Goal: Task Accomplishment & Management: Complete application form

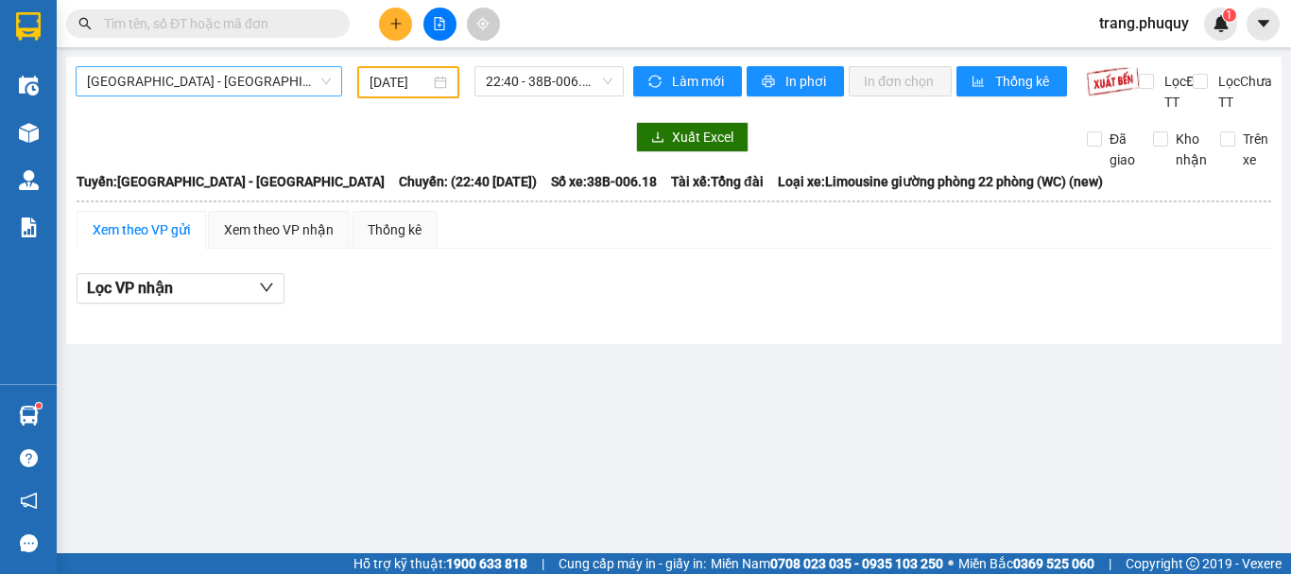
click at [263, 81] on span "[GEOGRAPHIC_DATA] - [GEOGRAPHIC_DATA]" at bounding box center [209, 81] width 244 height 28
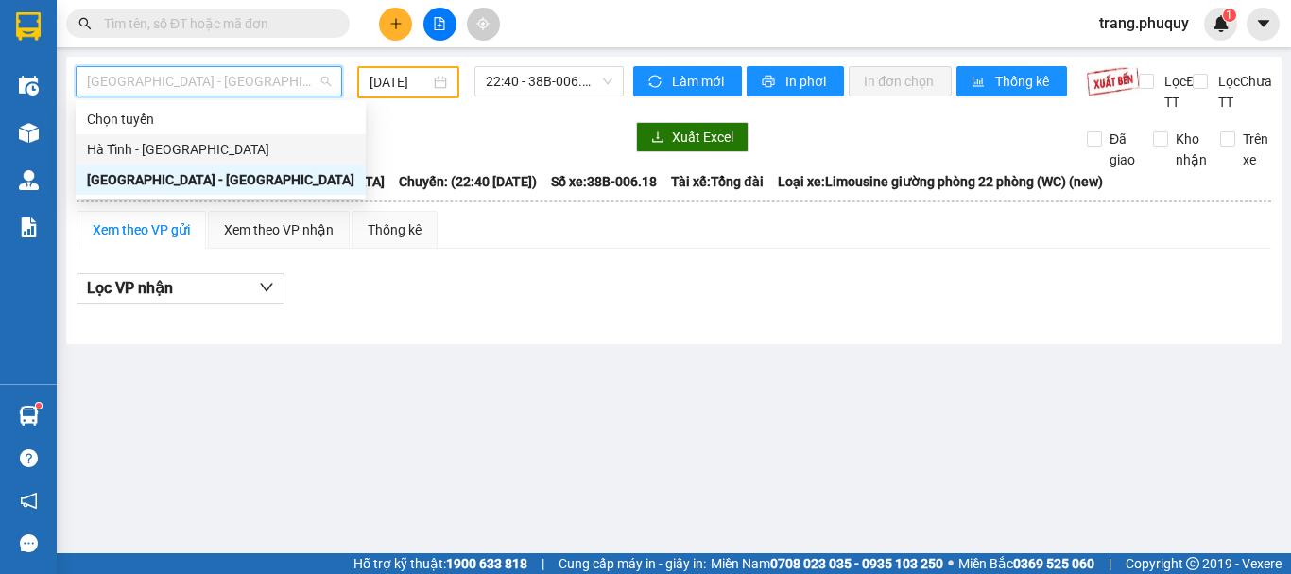
click at [152, 145] on div "Hà Tĩnh - [GEOGRAPHIC_DATA]" at bounding box center [220, 149] width 267 height 21
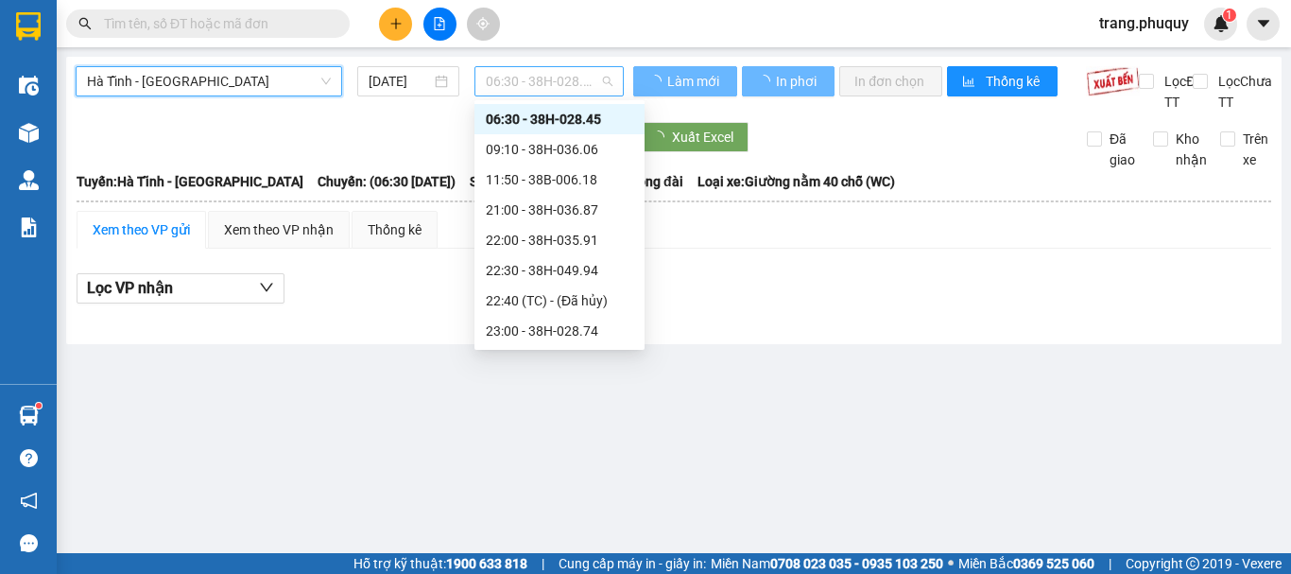
click at [510, 84] on span "06:30 - 38H-028.45" at bounding box center [549, 81] width 127 height 28
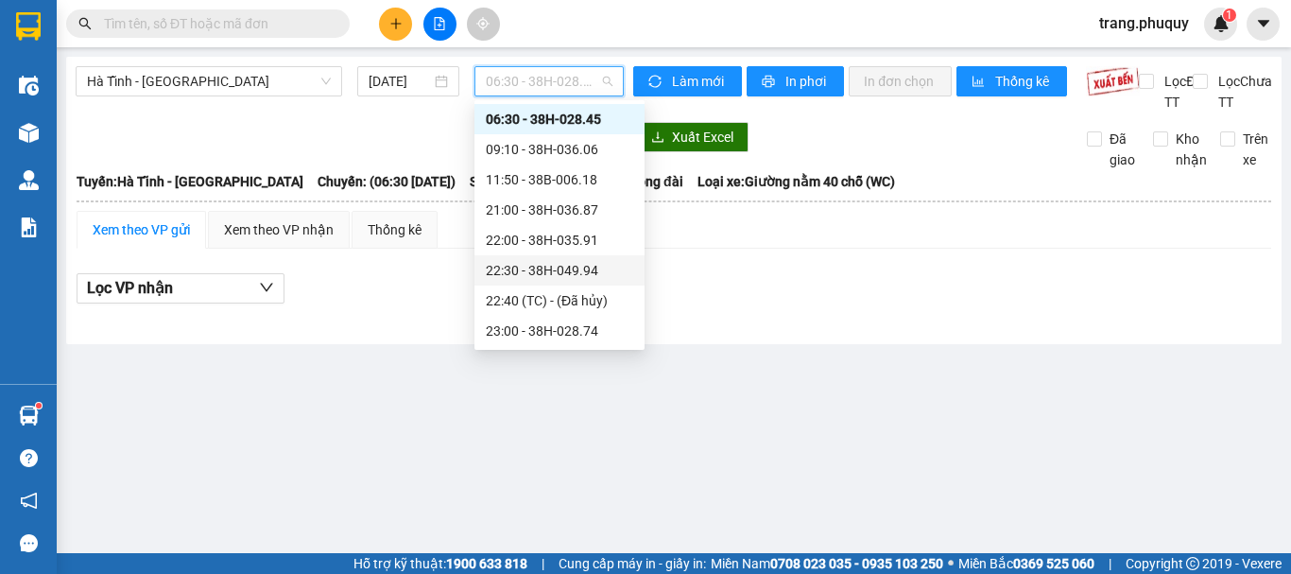
scroll to position [60, 0]
click at [568, 339] on div "23:01 - 38H-049.57" at bounding box center [559, 330] width 147 height 21
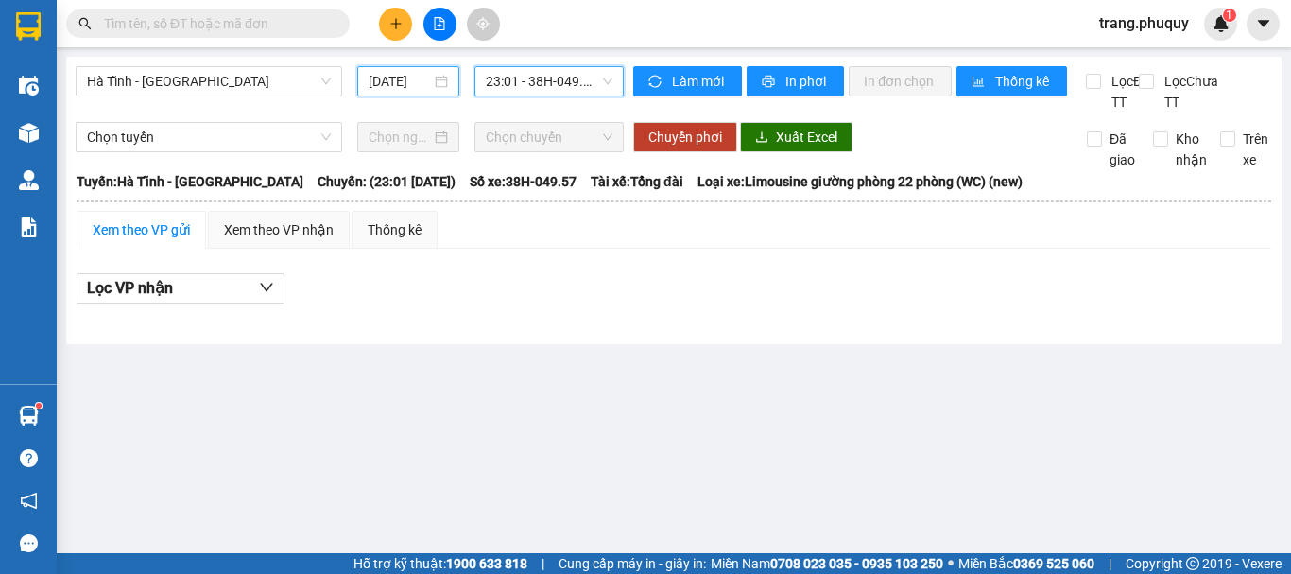
click at [409, 78] on input "[DATE]" at bounding box center [400, 81] width 62 height 21
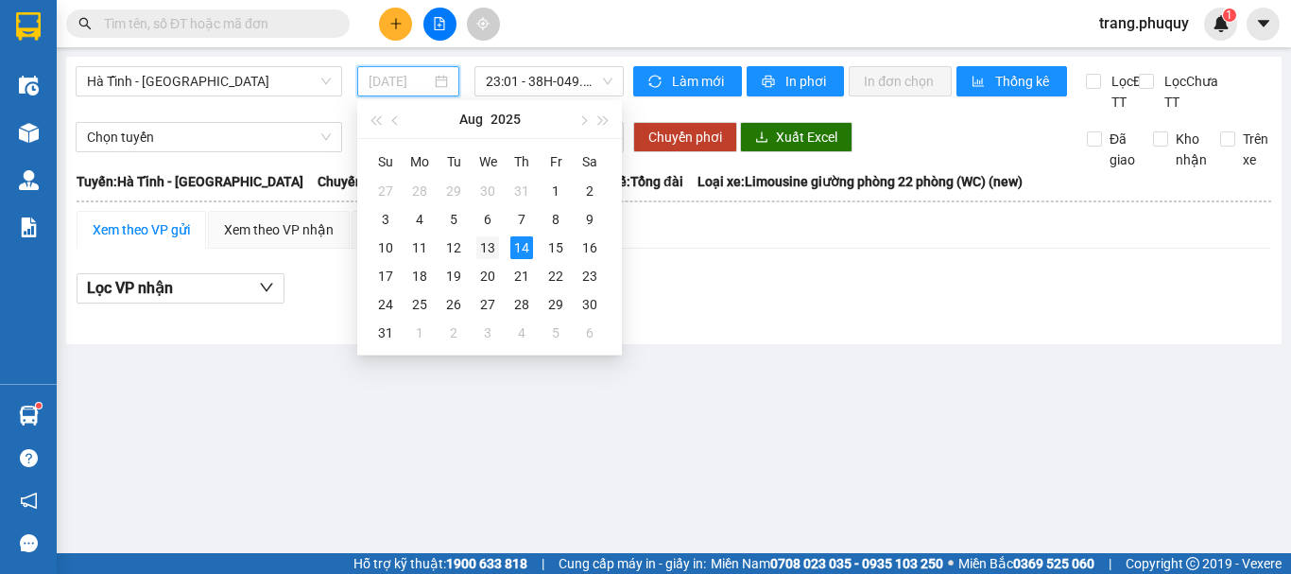
click at [492, 248] on div "13" at bounding box center [487, 247] width 23 height 23
type input "[DATE]"
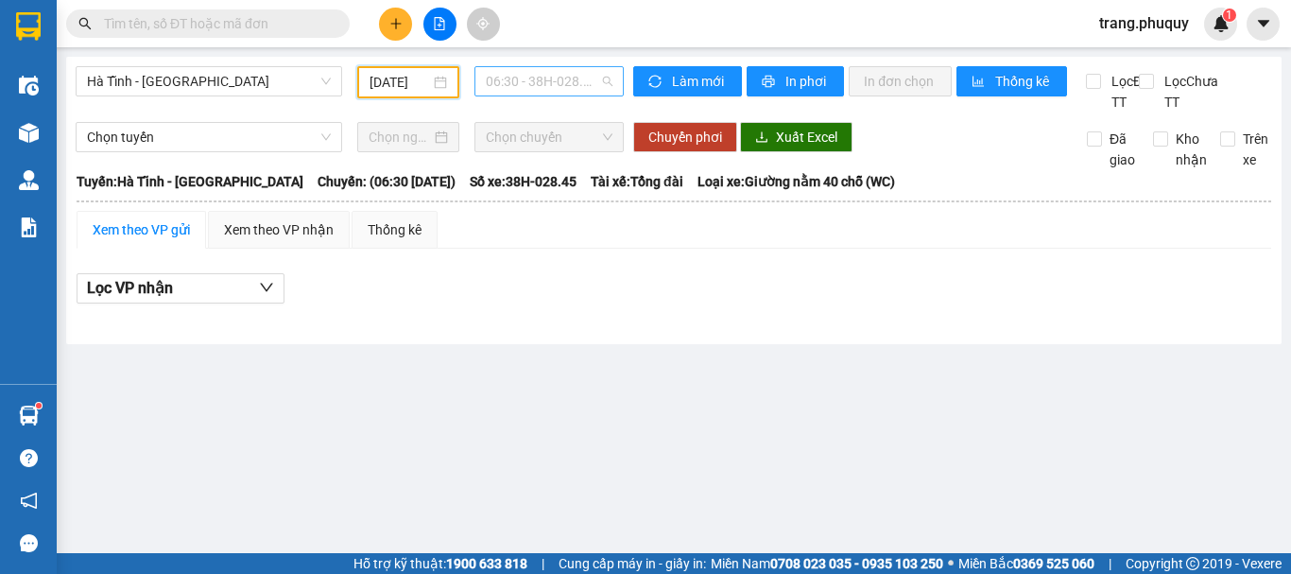
click at [553, 84] on span "06:30 - 38H-028.45 - (Đã hủy)" at bounding box center [549, 81] width 127 height 28
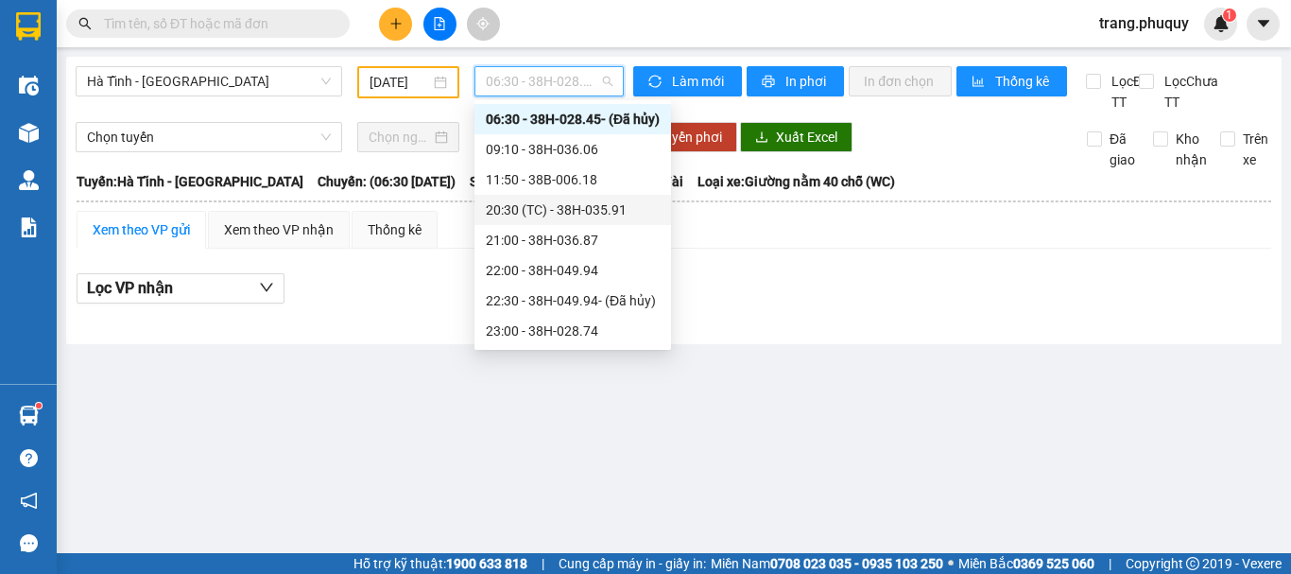
scroll to position [60, 0]
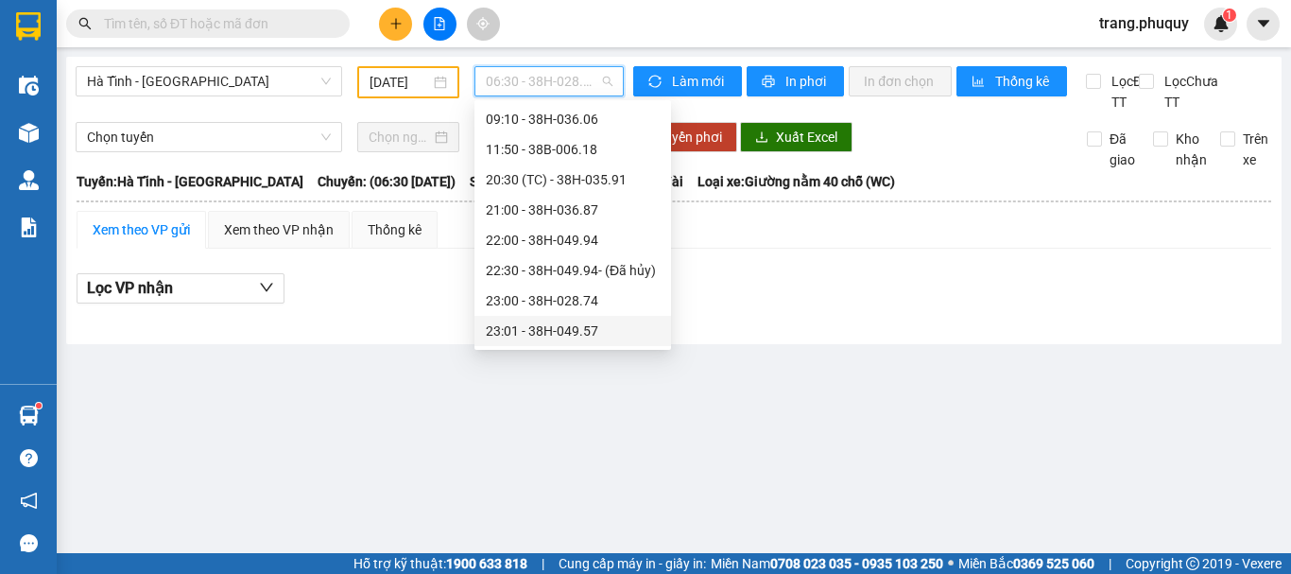
click at [587, 335] on div "23:01 - 38H-049.57" at bounding box center [573, 330] width 174 height 21
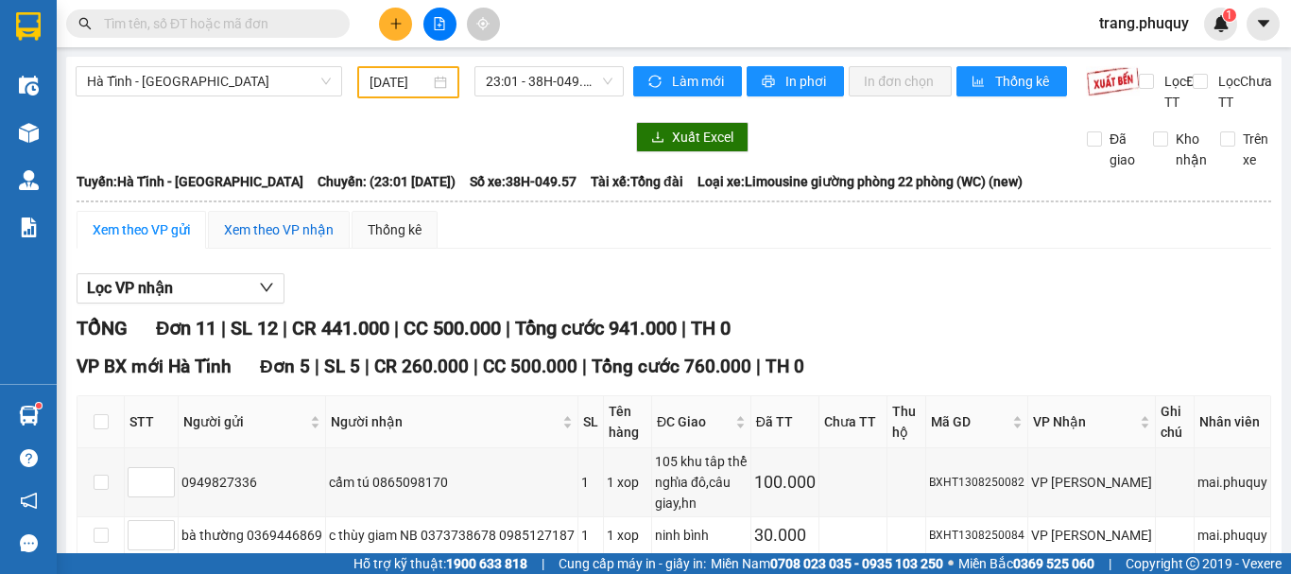
click at [283, 240] on div "Xem theo VP nhận" at bounding box center [279, 229] width 110 height 21
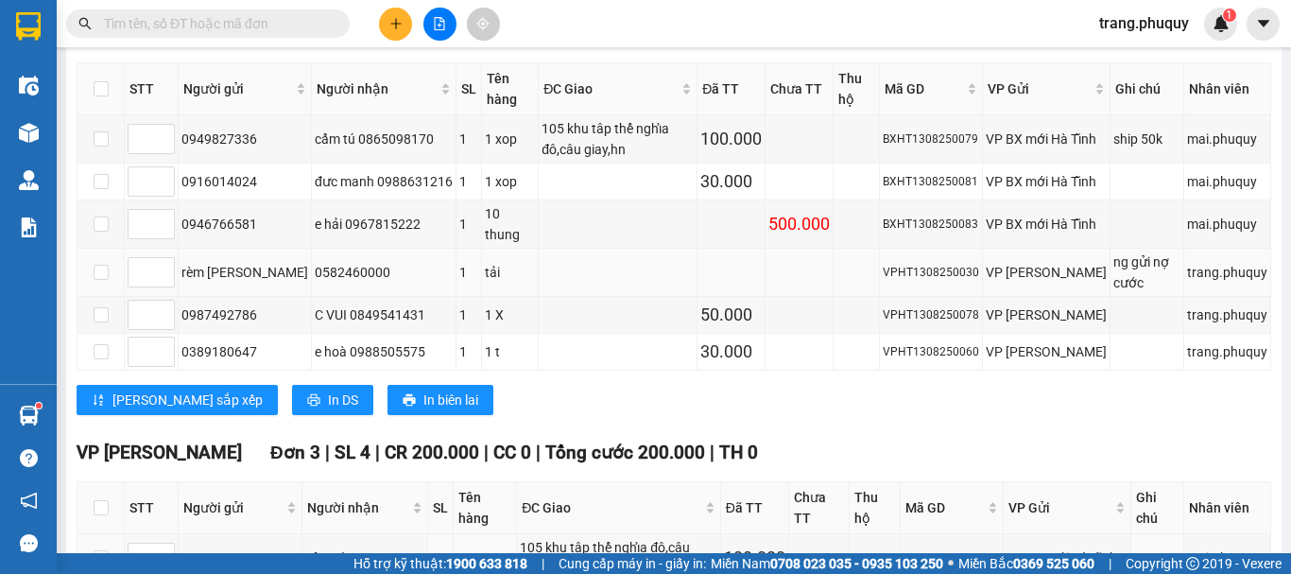
scroll to position [475, 0]
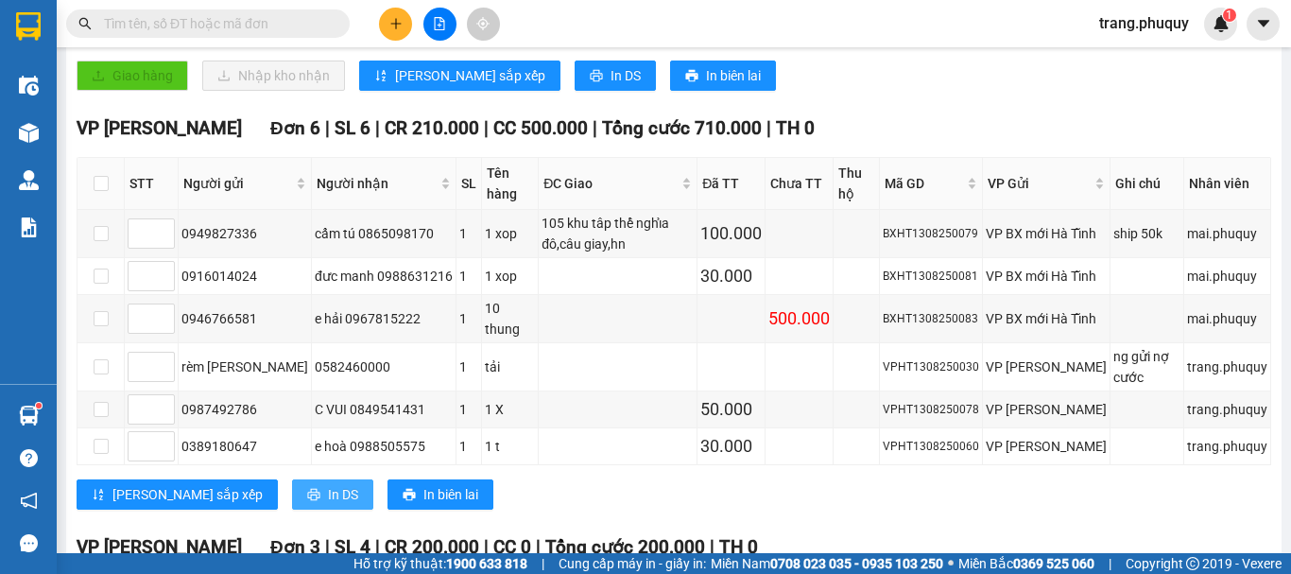
click at [328, 490] on span "In DS" at bounding box center [343, 494] width 30 height 21
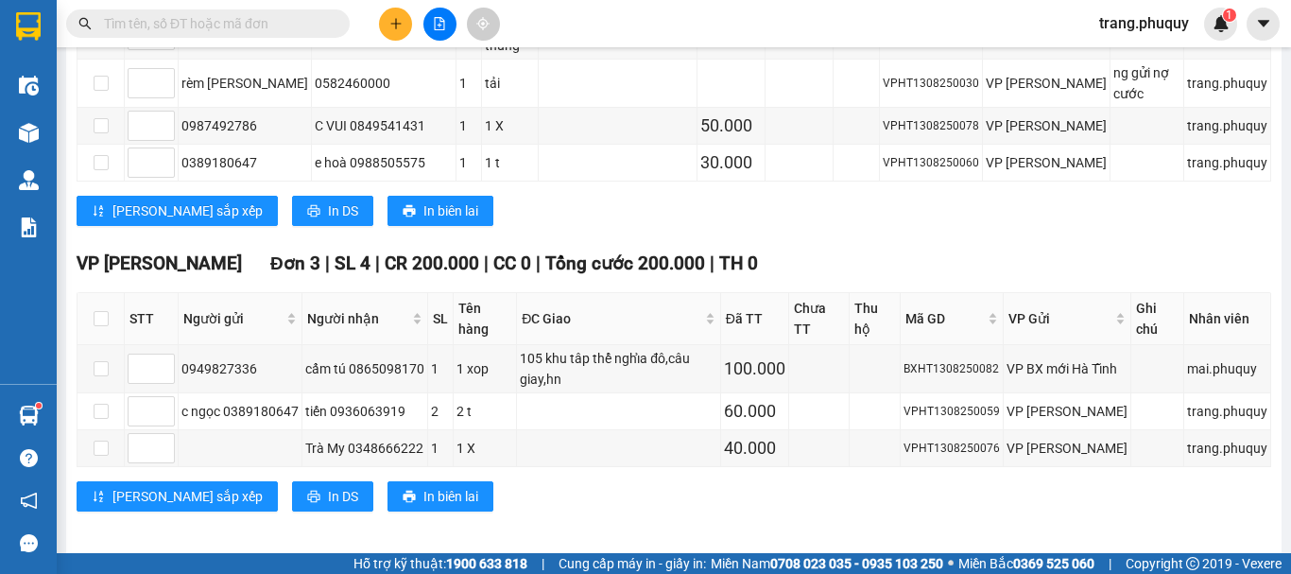
scroll to position [286, 0]
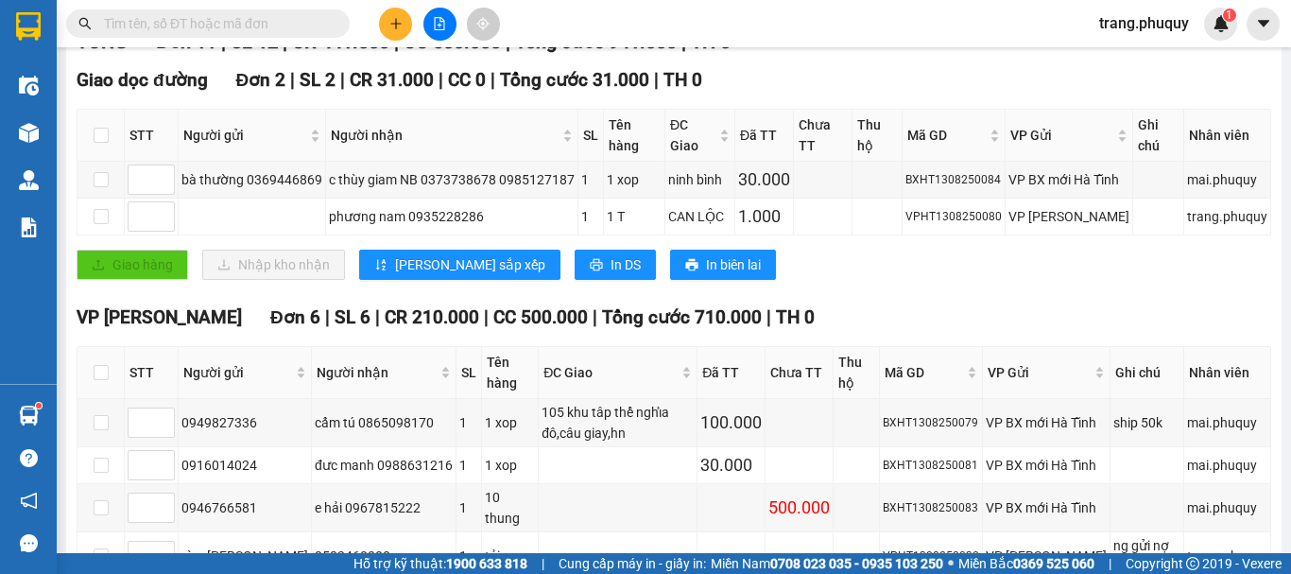
click at [397, 25] on icon "plus" at bounding box center [395, 23] width 13 height 13
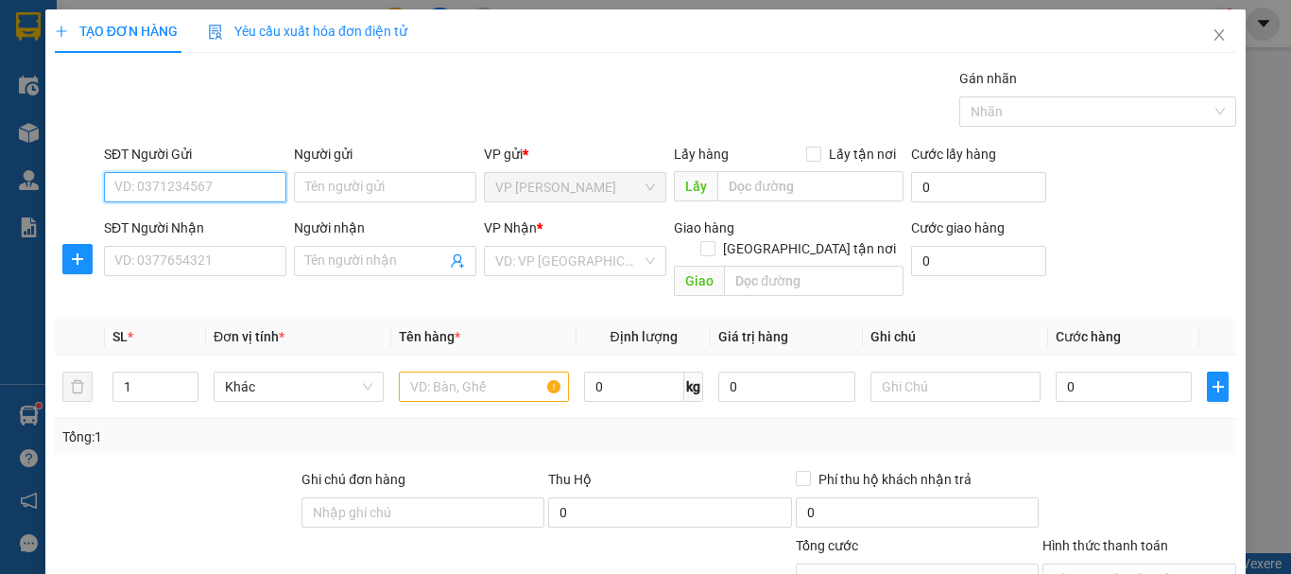
click at [183, 180] on input "SĐT Người Gửi" at bounding box center [195, 187] width 182 height 30
type input "0912938293"
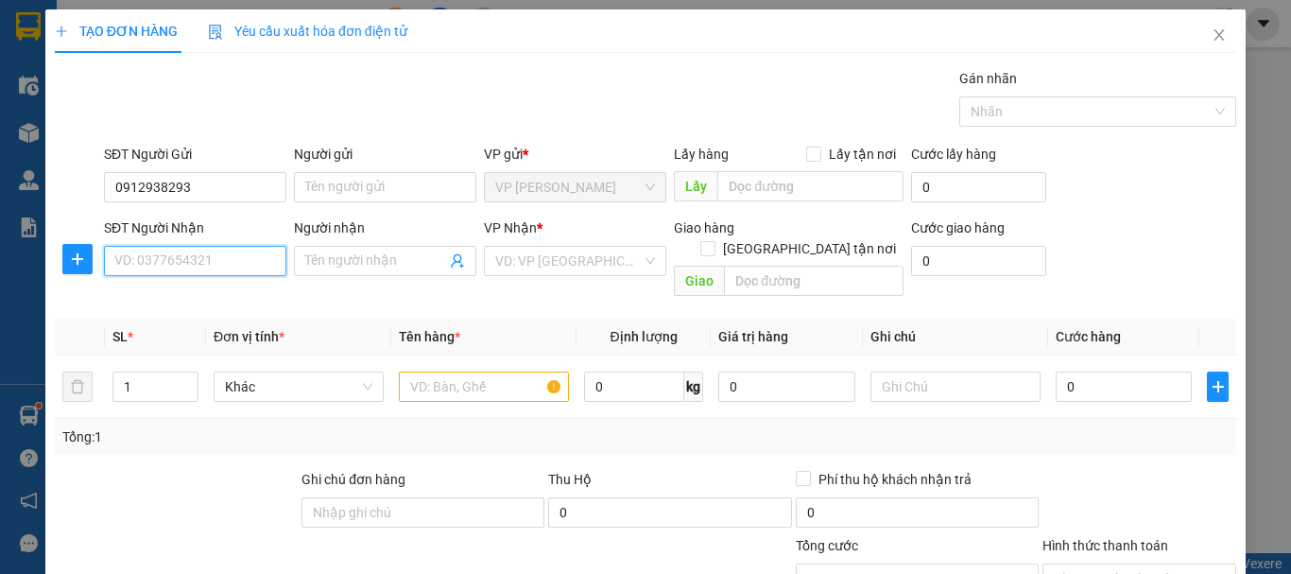
click at [197, 264] on input "SĐT Người Nhận" at bounding box center [195, 261] width 182 height 30
type input "0913051291"
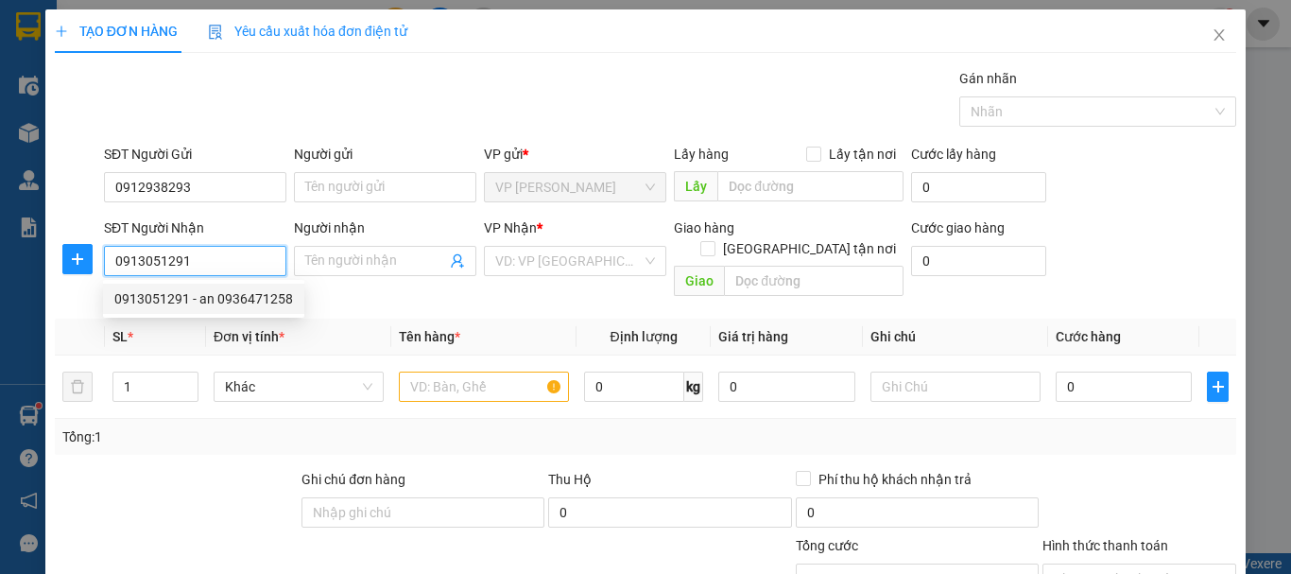
click at [219, 297] on div "0913051291 - an 0936471258" at bounding box center [203, 298] width 179 height 21
type input "an 0936471258"
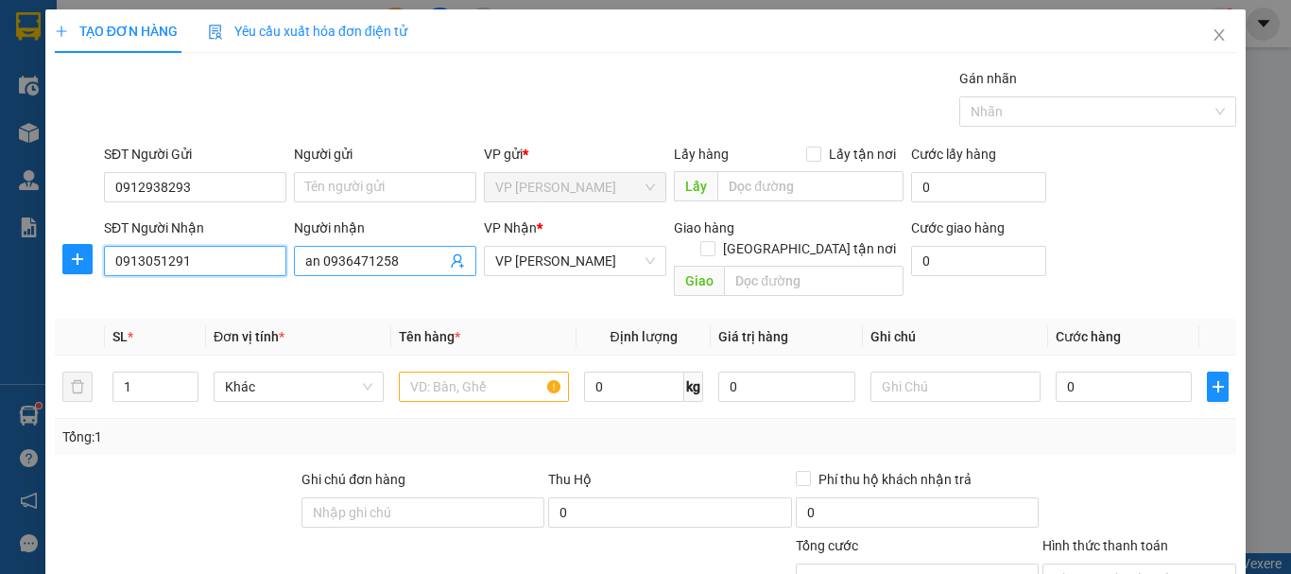
type input "0913051291"
drag, startPoint x: 311, startPoint y: 262, endPoint x: 322, endPoint y: 281, distance: 22.0
click at [310, 262] on input "an 0936471258" at bounding box center [375, 260] width 141 height 21
type input "a trịnh 0936471258"
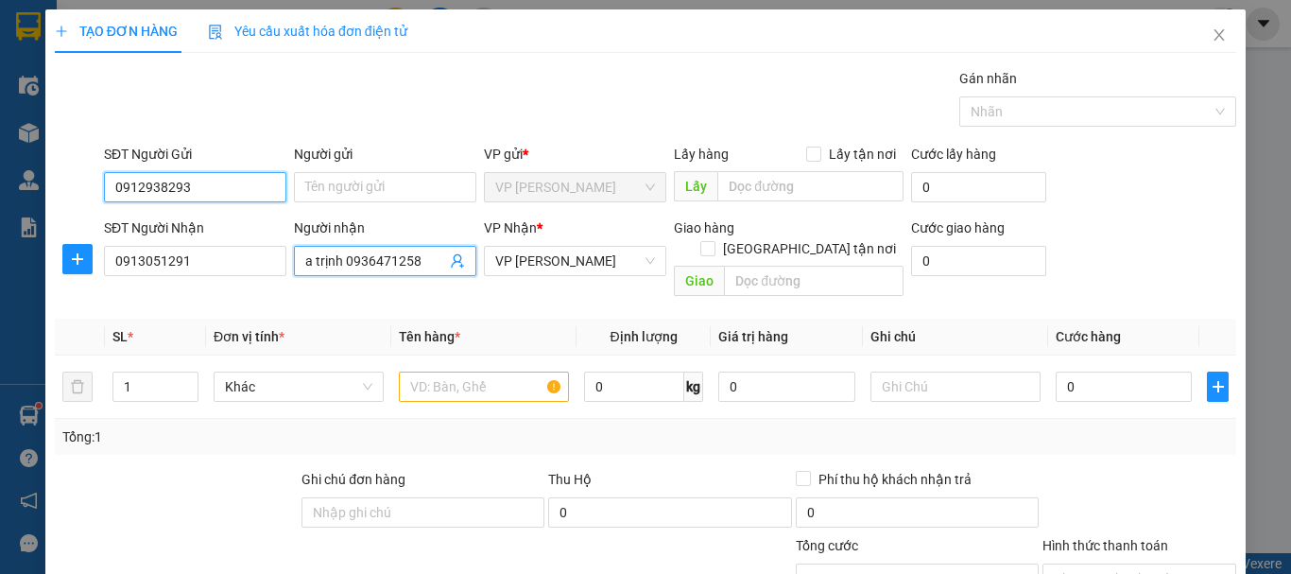
click at [209, 182] on input "0912938293" at bounding box center [195, 187] width 182 height 30
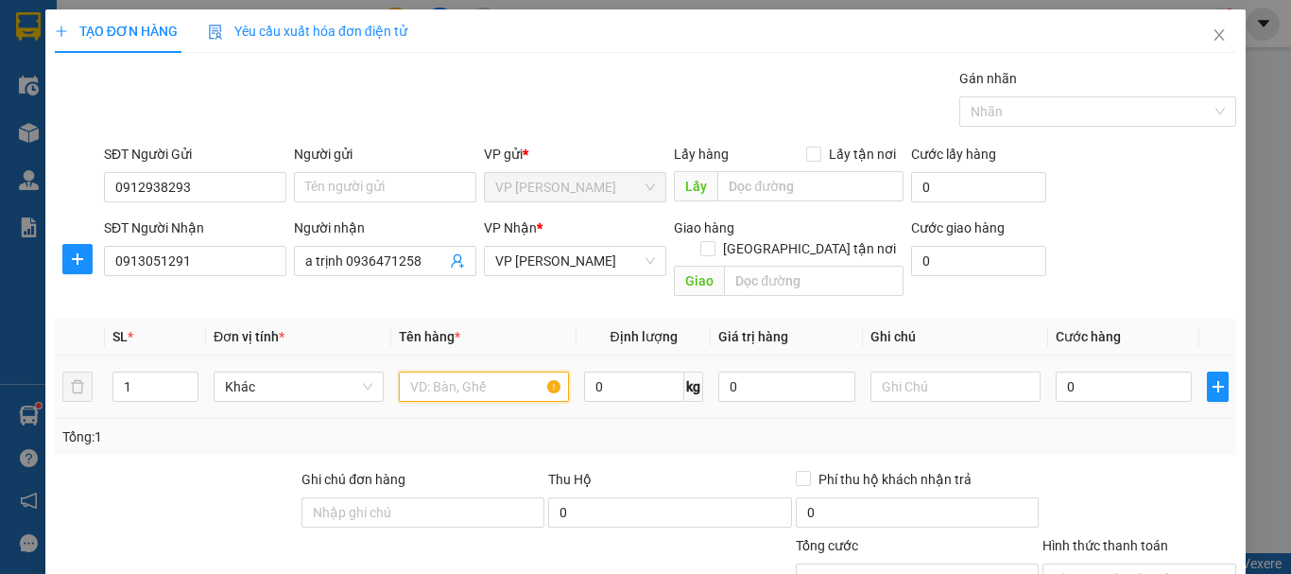
click at [520, 371] on input "text" at bounding box center [484, 386] width 170 height 30
type input "1 kiện"
click at [1129, 355] on td "0" at bounding box center [1123, 386] width 151 height 63
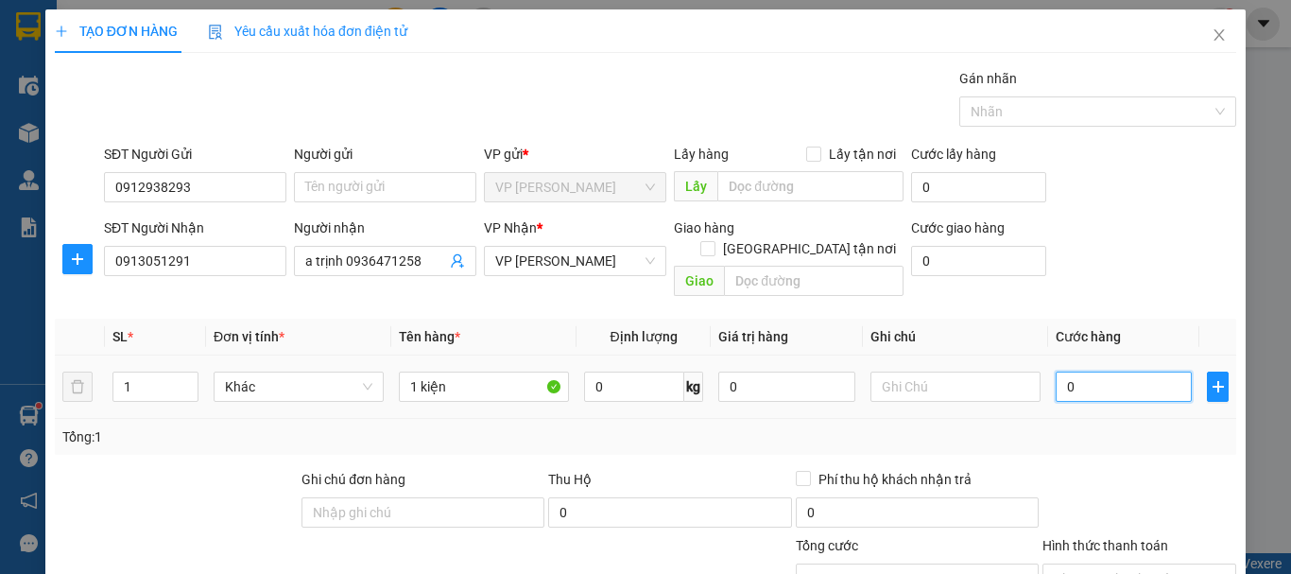
click at [1124, 371] on input "0" at bounding box center [1124, 386] width 136 height 30
type input "5"
type input "50"
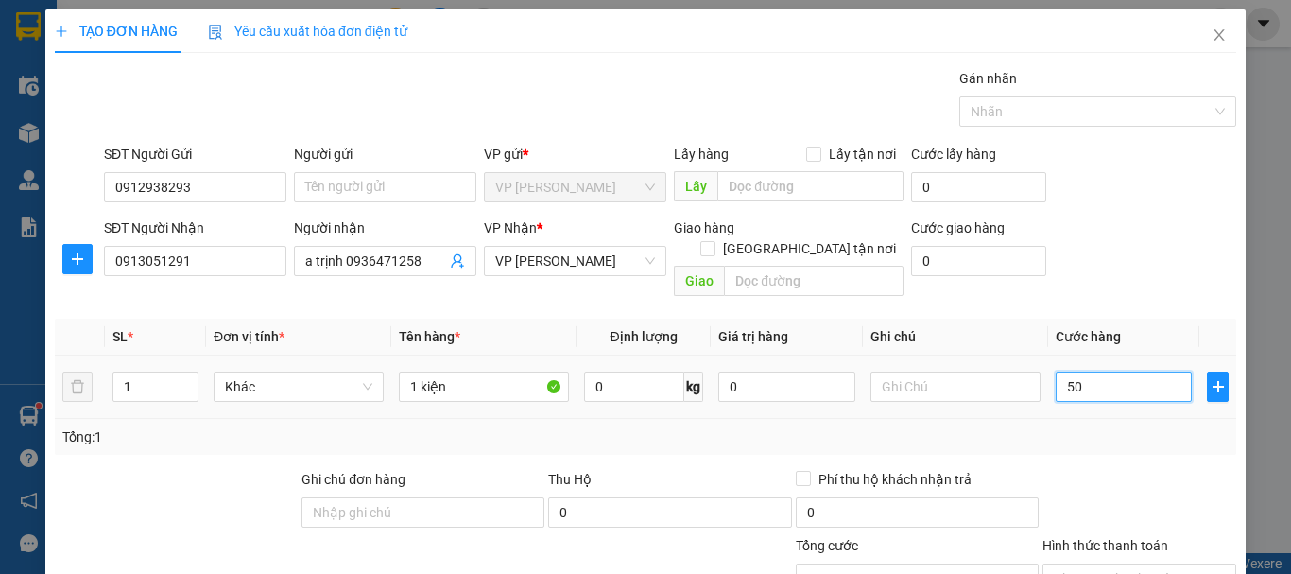
type input "50"
type input "50.000"
click at [1067, 445] on div "Transit Pickup Surcharge Ids Transit Deliver Surcharge Ids Transit Deliver Surc…" at bounding box center [645, 405] width 1181 height 674
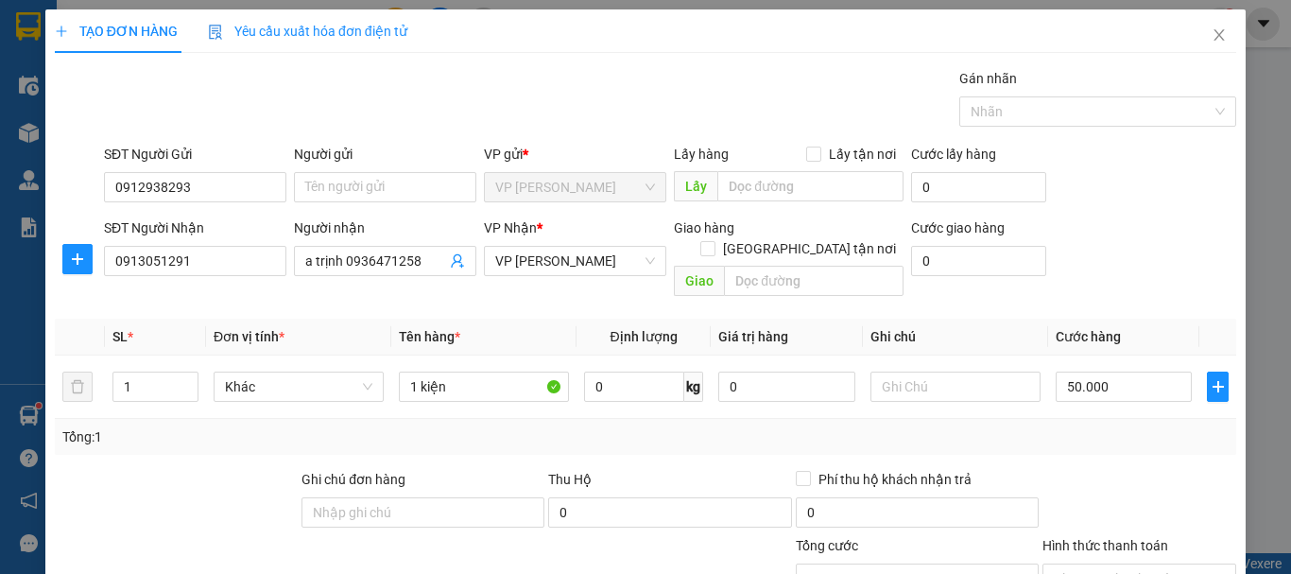
scroll to position [184, 0]
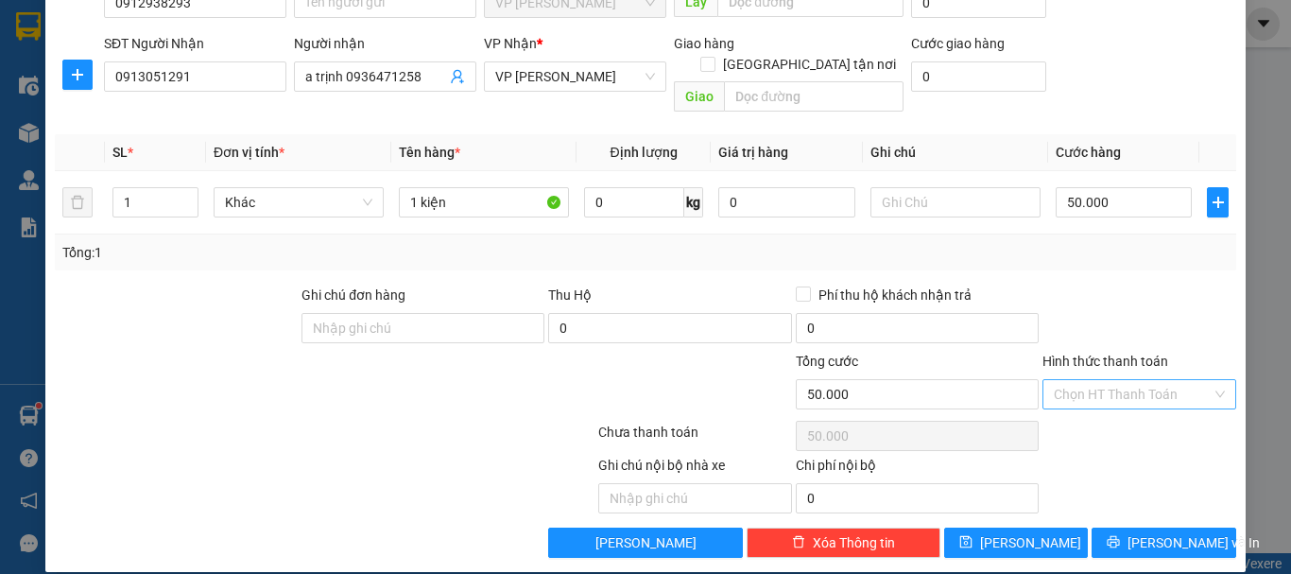
click at [1107, 380] on input "Hình thức thanh toán" at bounding box center [1133, 394] width 158 height 28
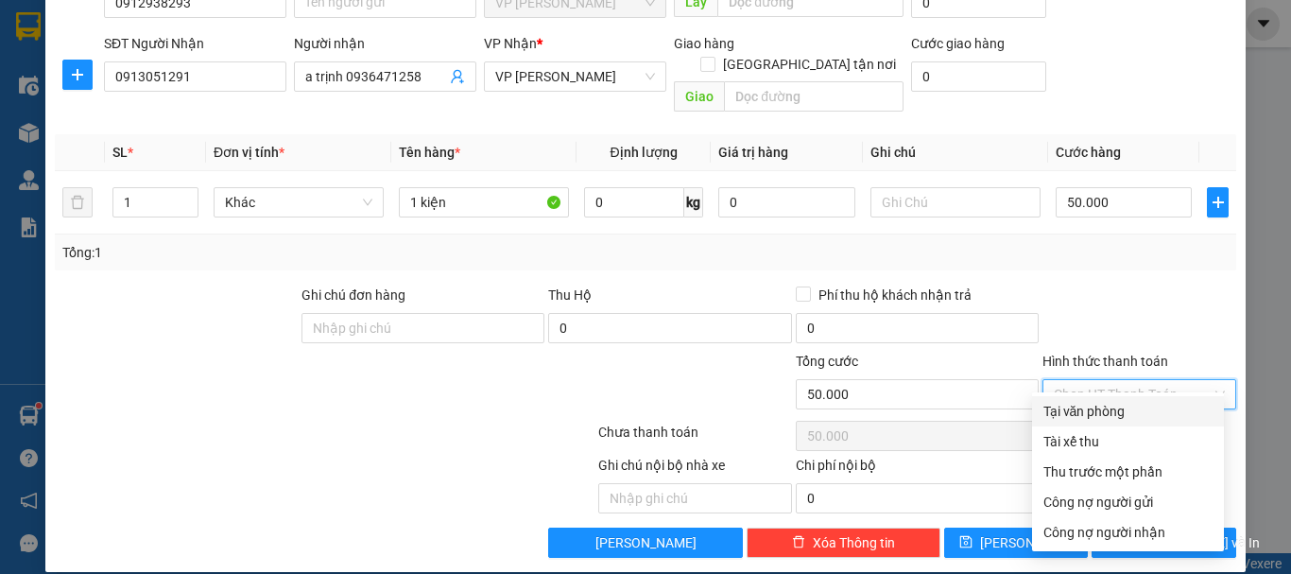
click at [1080, 420] on div "Tại văn phòng" at bounding box center [1127, 411] width 169 height 21
type input "0"
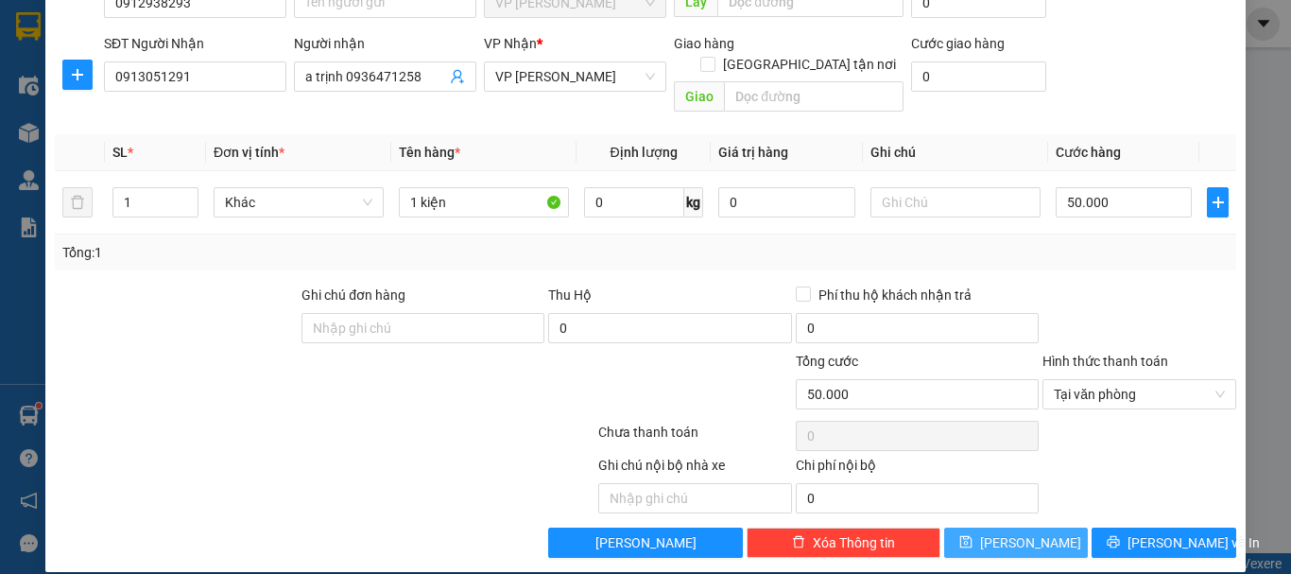
click at [1030, 535] on button "[PERSON_NAME]" at bounding box center [1016, 542] width 145 height 30
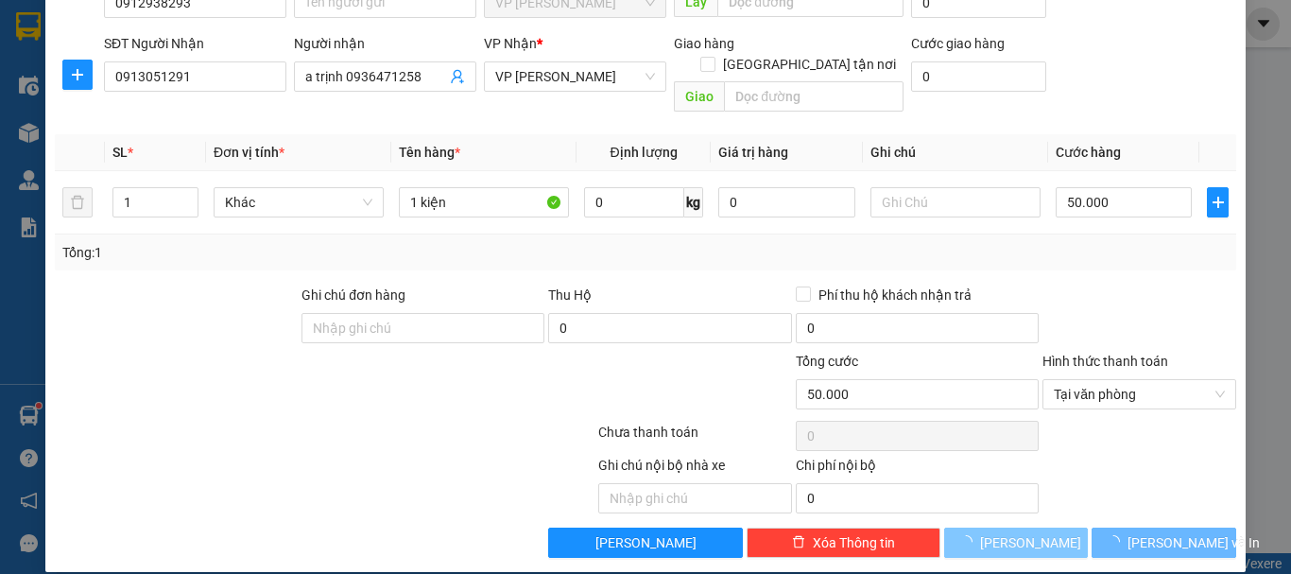
type input "0"
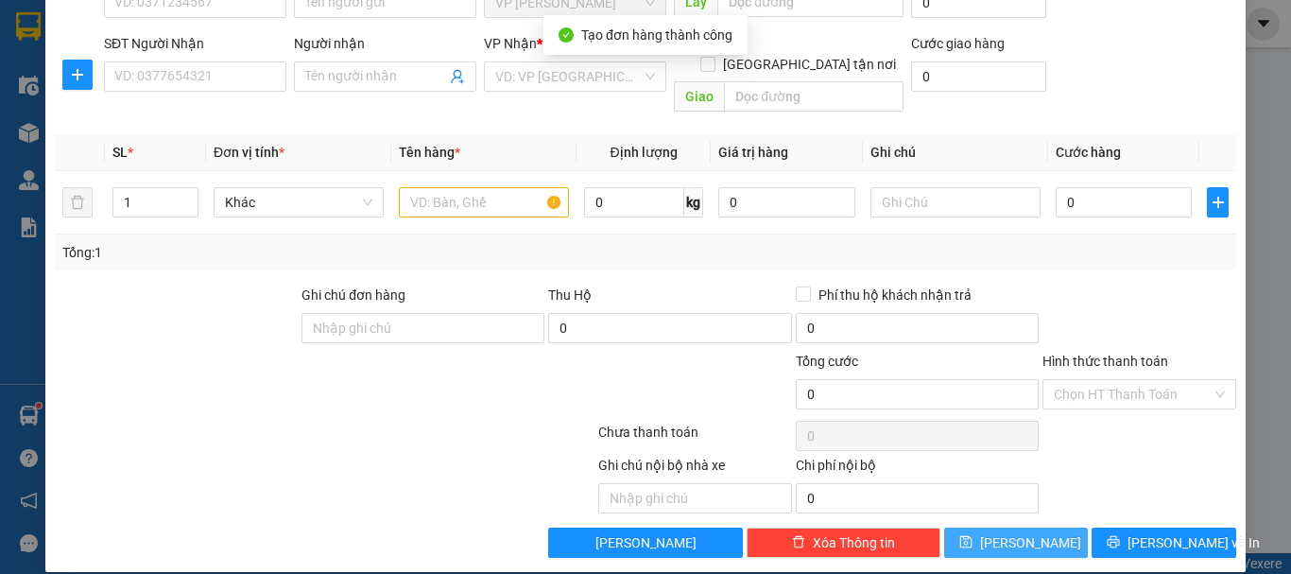
scroll to position [0, 0]
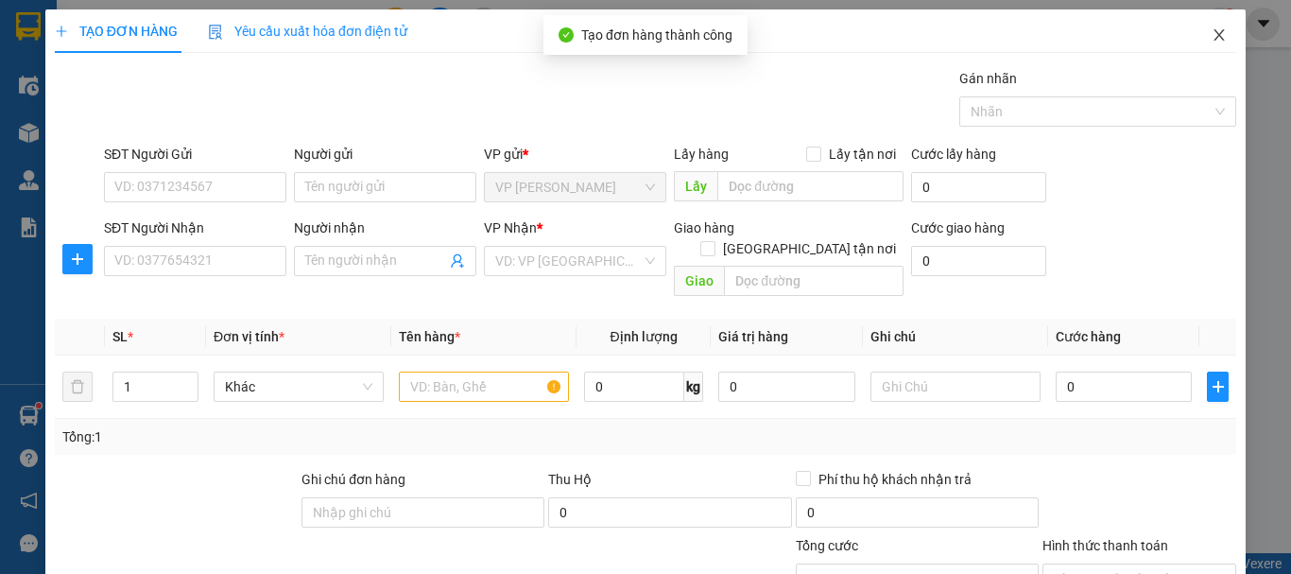
click at [1211, 39] on icon "close" at bounding box center [1218, 34] width 15 height 15
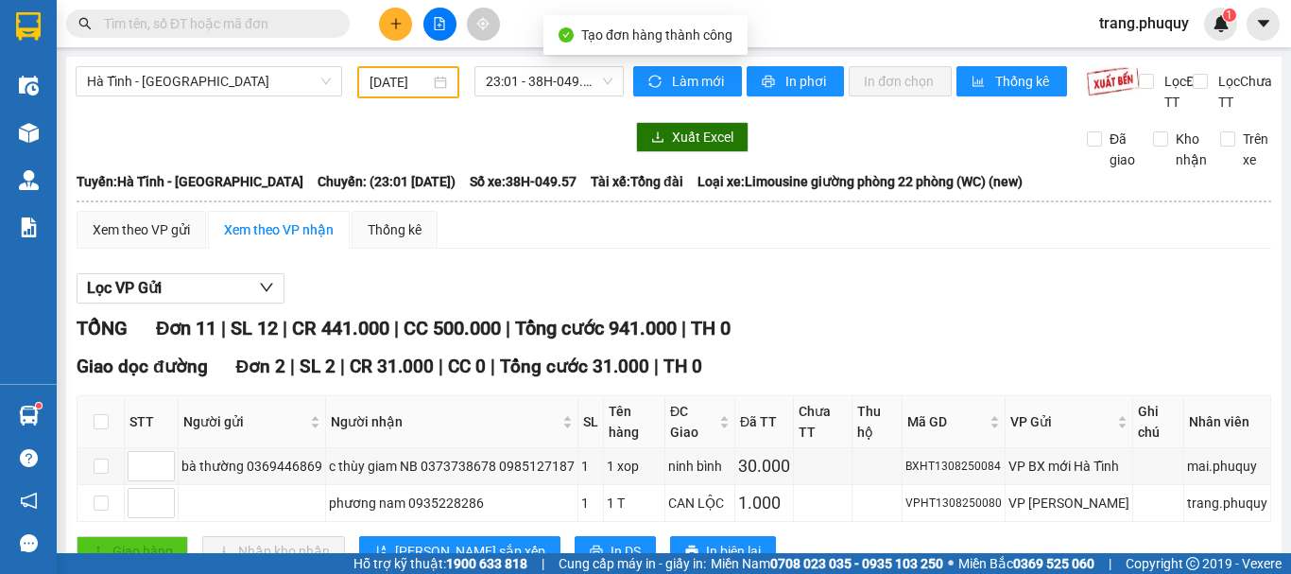
click at [59, 130] on main "[GEOGRAPHIC_DATA] - [GEOGRAPHIC_DATA] [DATE] 23:01 - 38H-049.57 Làm mới In phơi…" at bounding box center [645, 276] width 1291 height 553
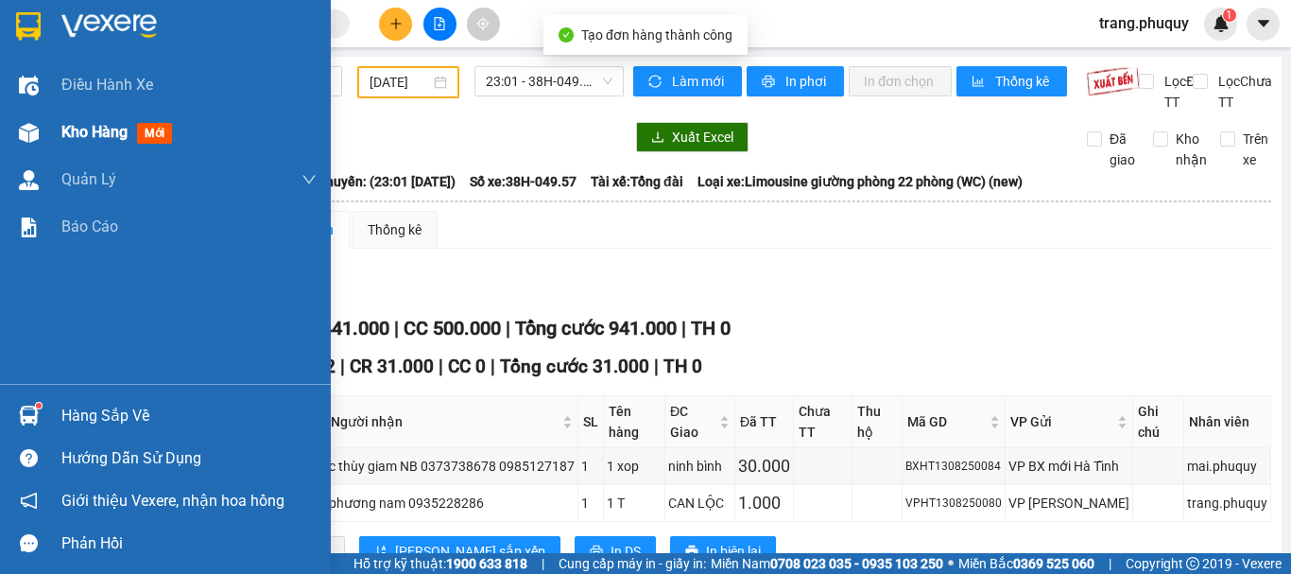
click at [15, 136] on div at bounding box center [28, 132] width 33 height 33
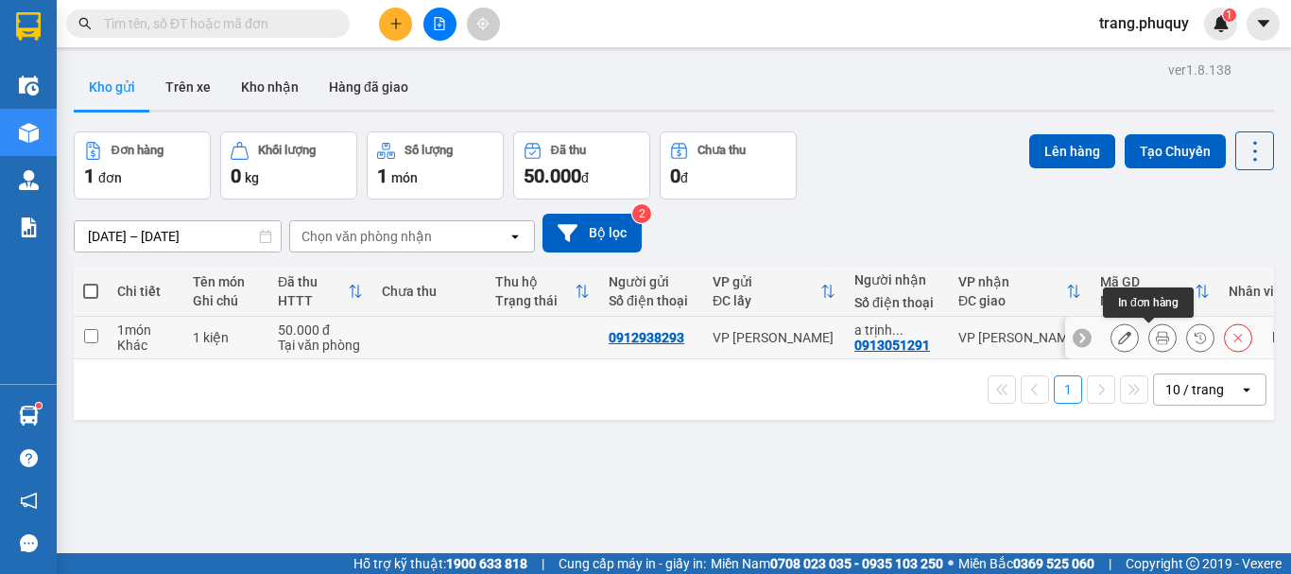
click at [1156, 336] on icon at bounding box center [1162, 337] width 13 height 13
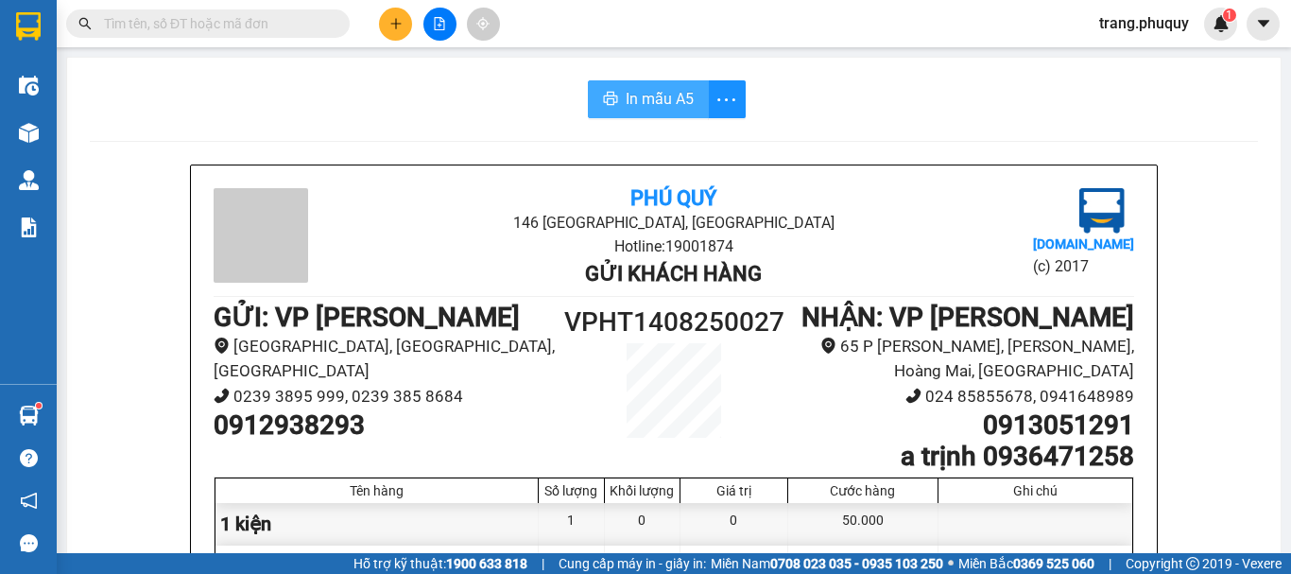
click at [626, 95] on span "In mẫu A5" at bounding box center [660, 99] width 68 height 24
